Goal: Obtain resource: Download file/media

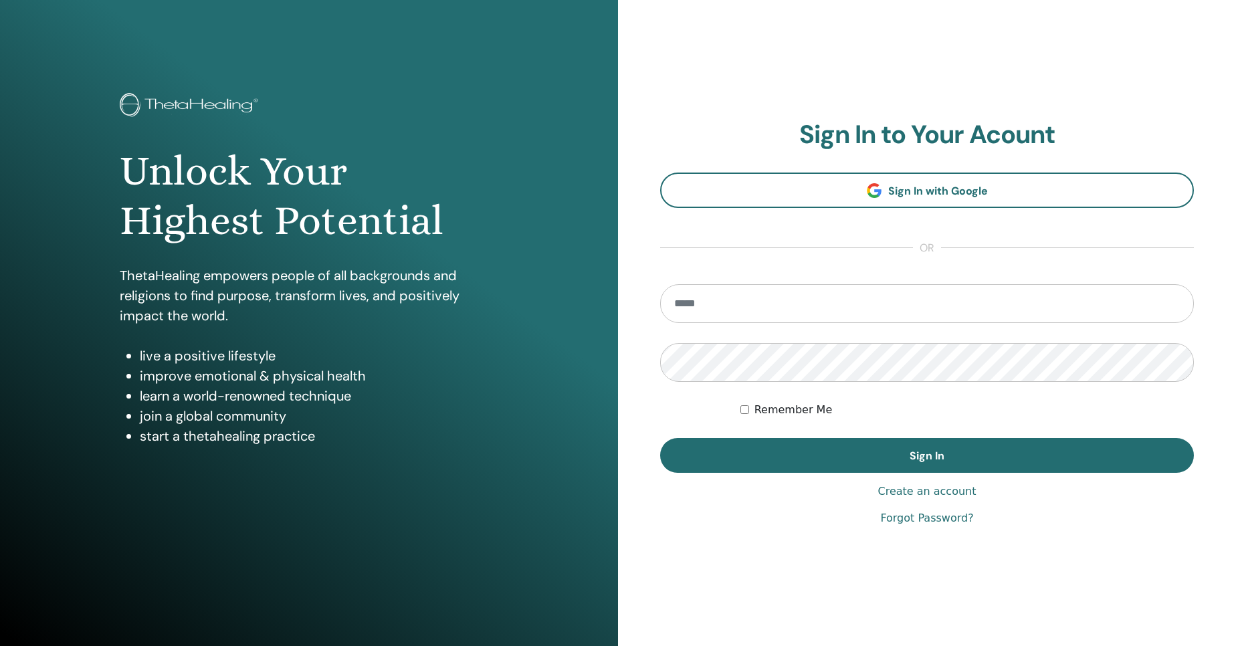
type input "**********"
click at [754, 408] on label "Remember Me" at bounding box center [793, 410] width 78 height 16
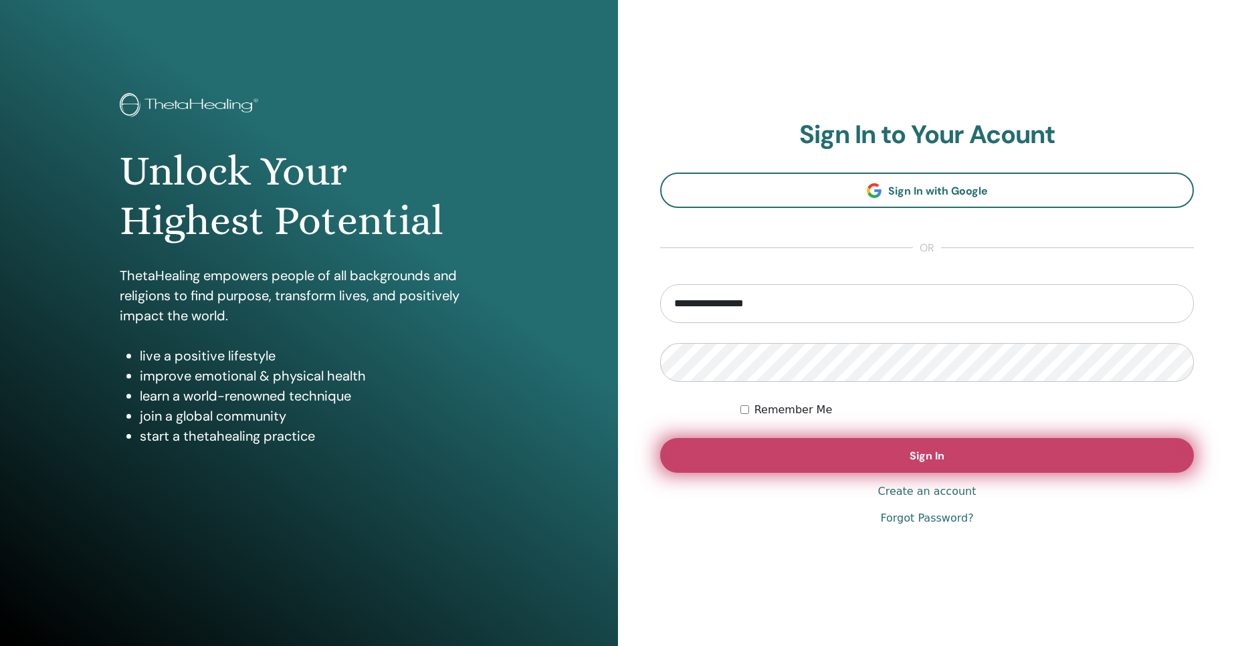
click at [802, 465] on button "Sign In" at bounding box center [927, 455] width 534 height 35
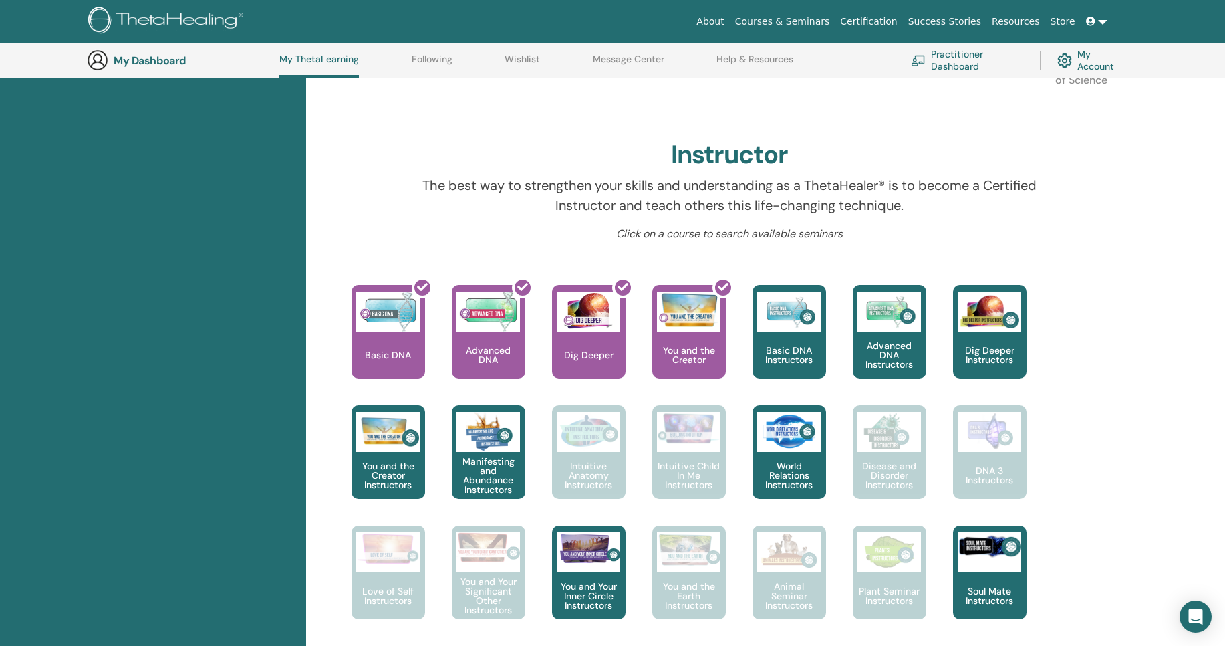
scroll to position [276, 0]
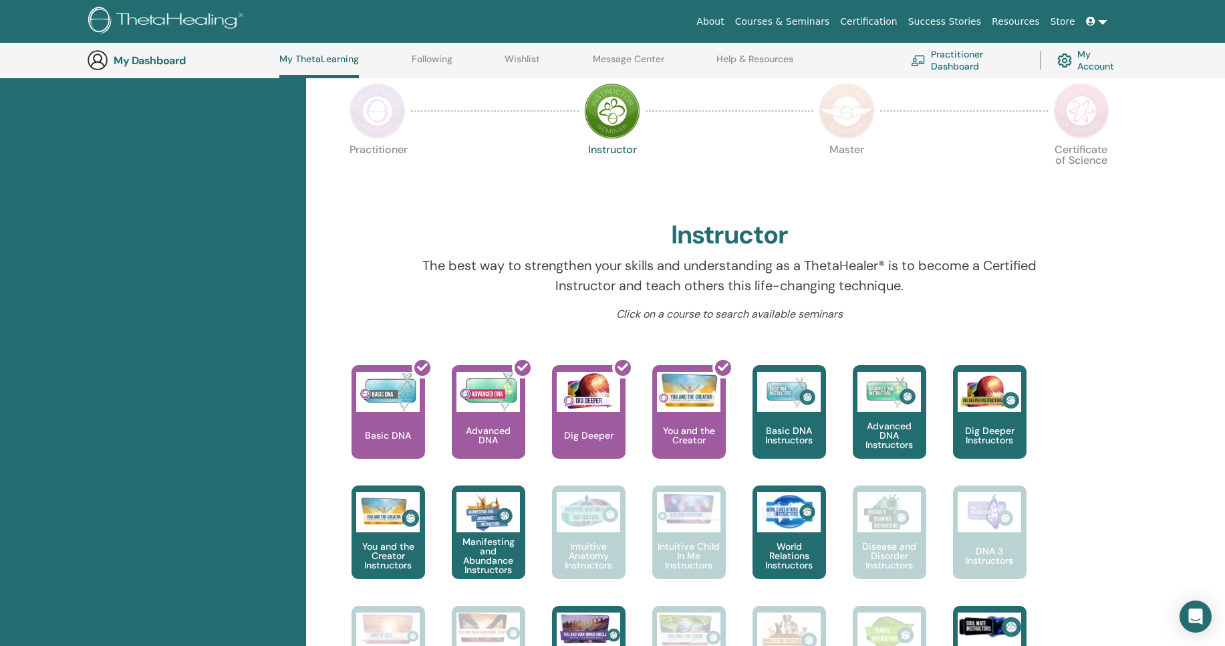
click at [396, 120] on img at bounding box center [378, 111] width 56 height 56
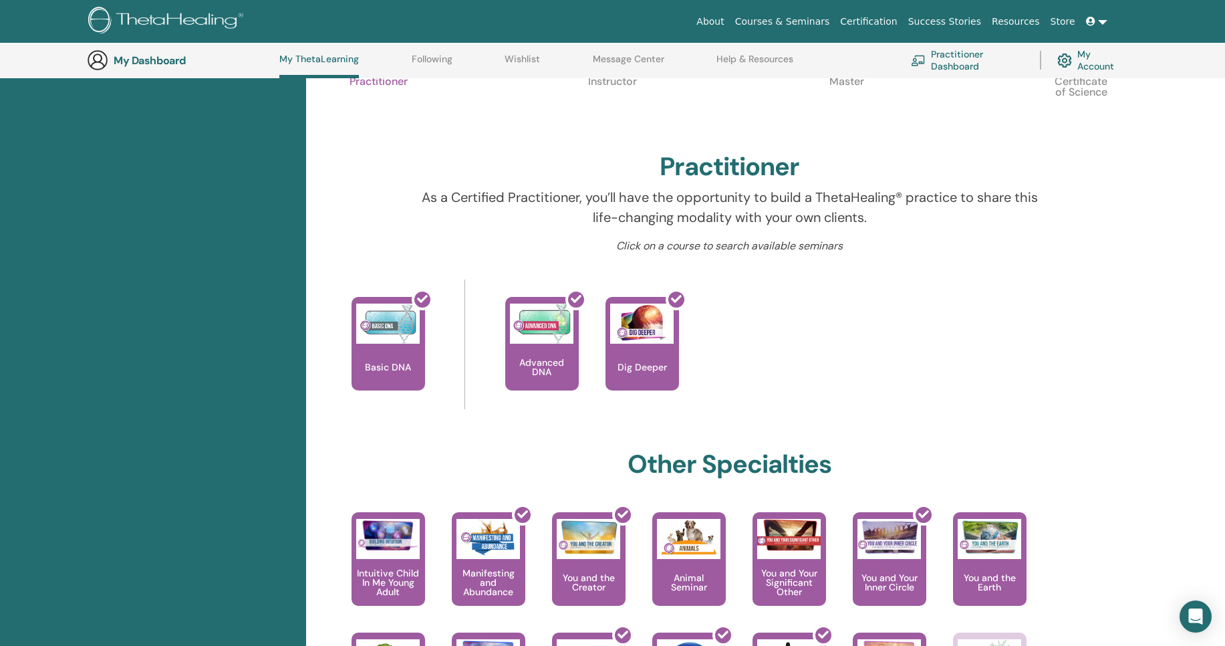
scroll to position [597, 0]
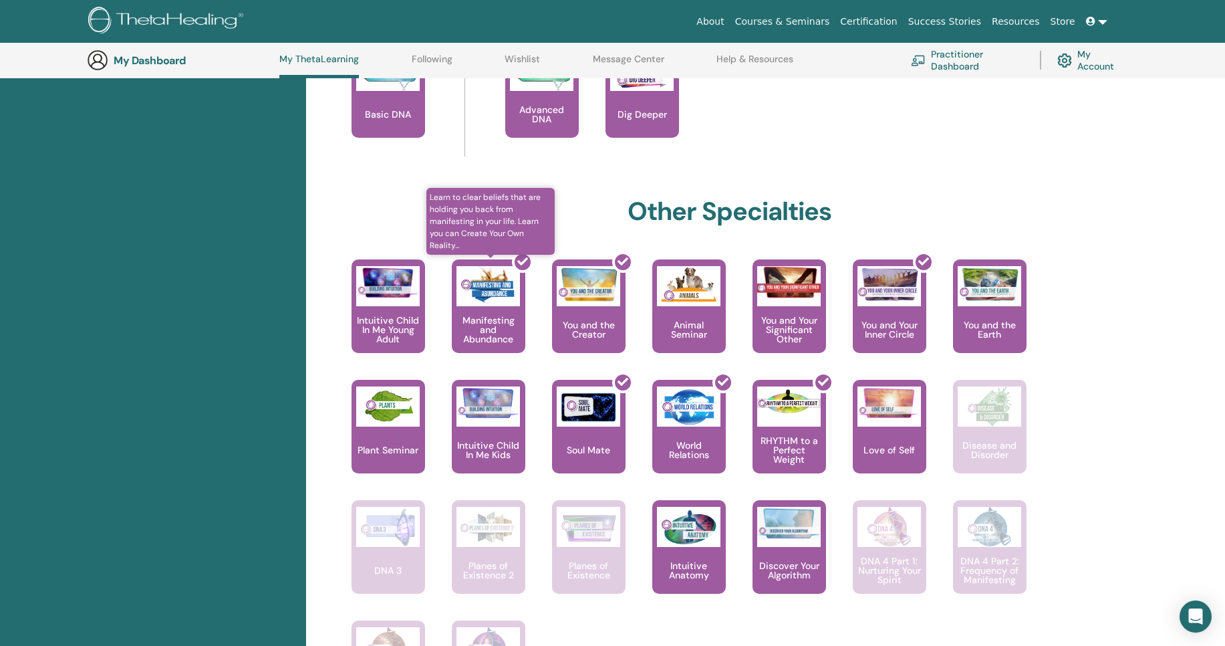
click at [487, 301] on div at bounding box center [497, 311] width 74 height 120
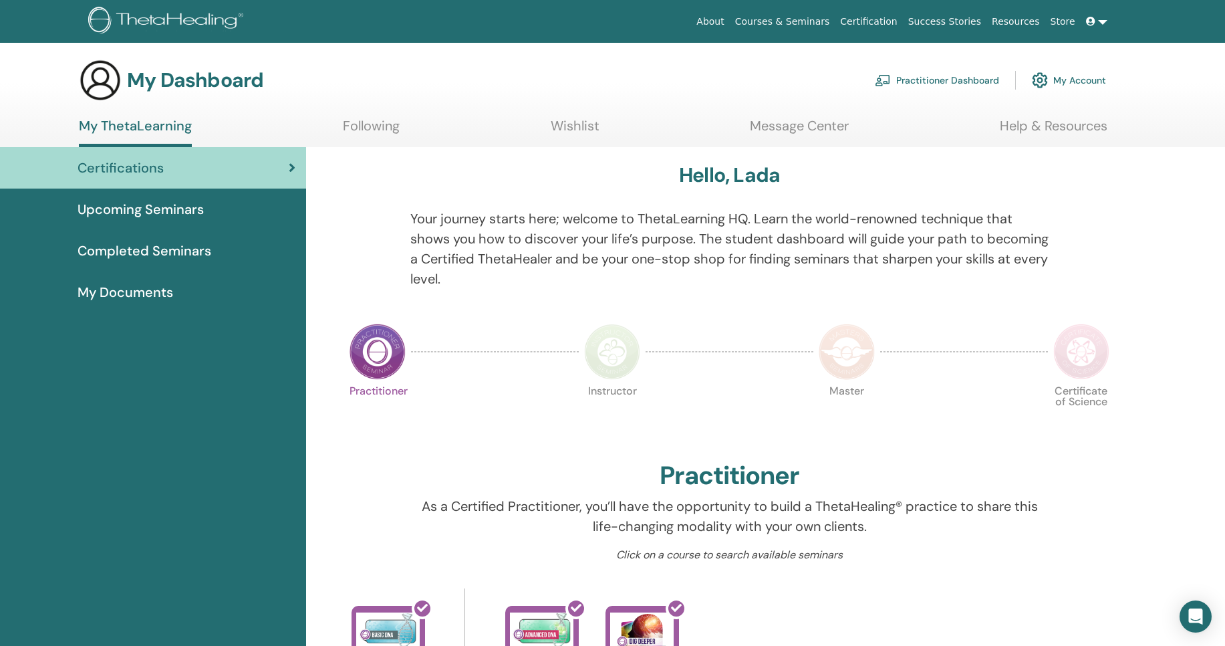
click at [144, 284] on span "My Documents" at bounding box center [126, 292] width 96 height 20
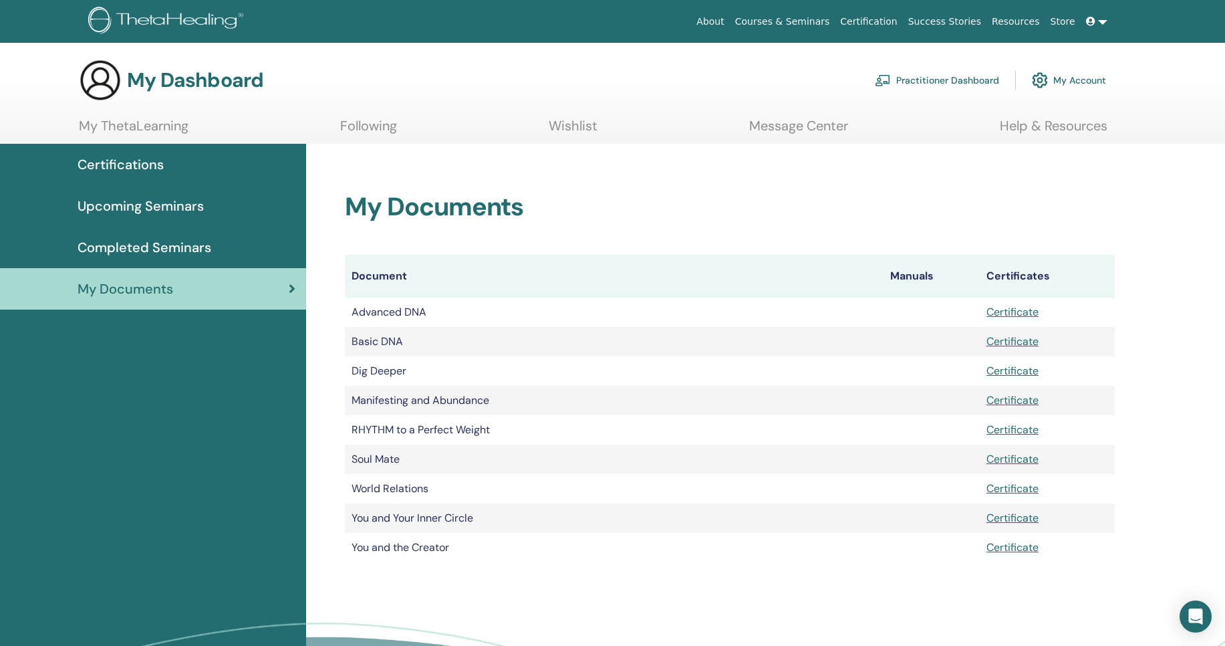
scroll to position [80, 0]
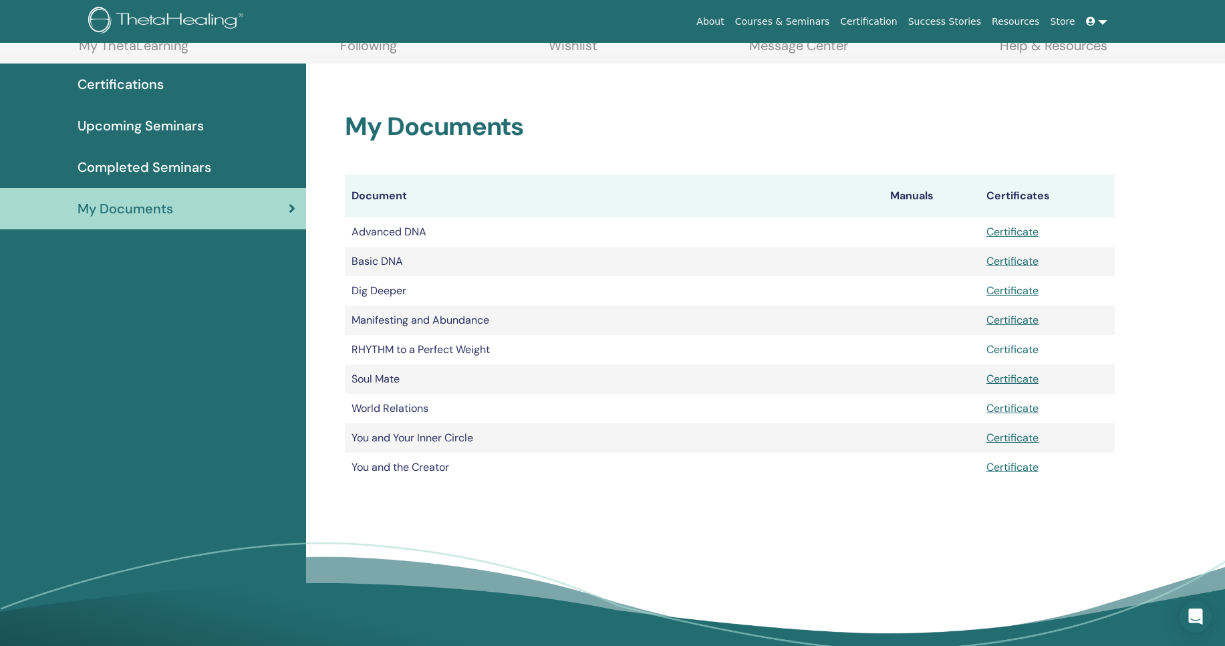
click at [996, 349] on link "Certificate" at bounding box center [1013, 349] width 52 height 14
